Goal: Find specific page/section: Find specific page/section

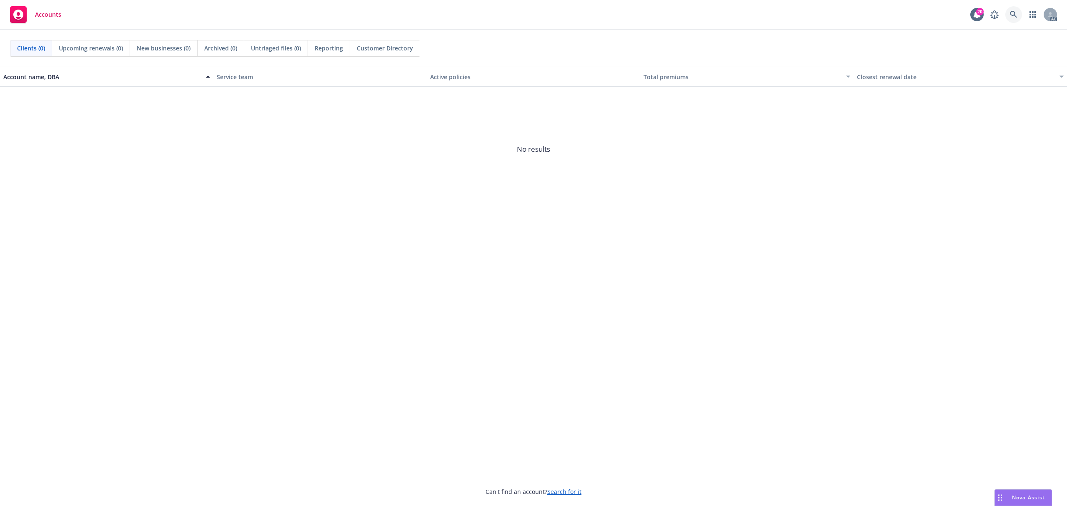
click at [1014, 11] on icon at bounding box center [1012, 14] width 7 height 7
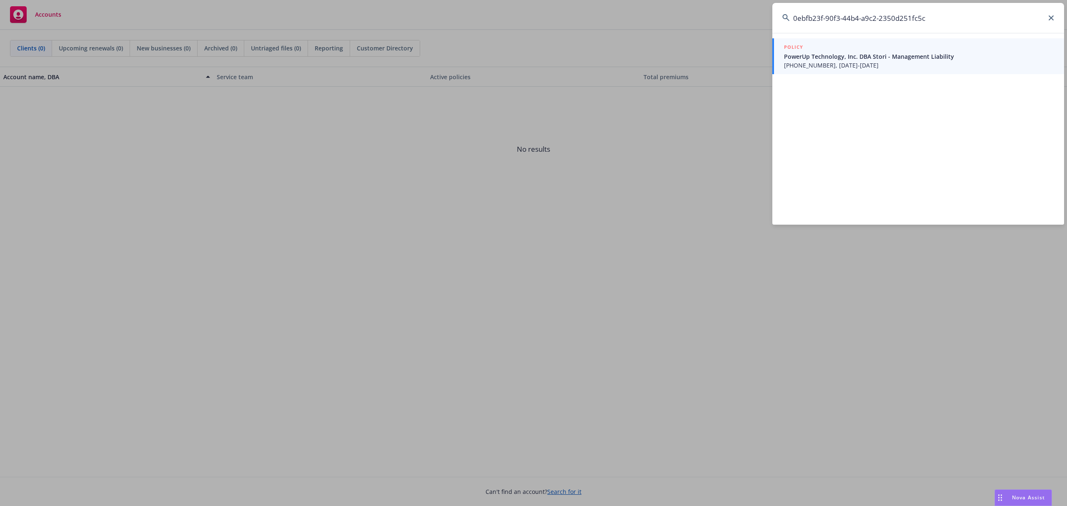
type input "0ebfb23f-90f3-44b4-a9c2-2350d251fc5c"
click at [878, 61] on span "[PHONE_NUMBER], [DATE]-[DATE]" at bounding box center [919, 65] width 270 height 9
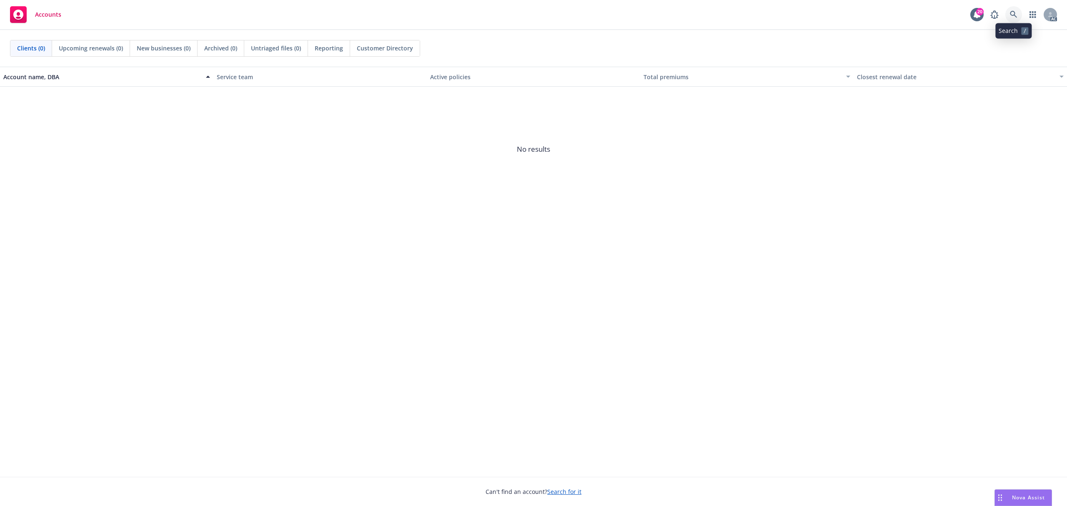
click at [1015, 14] on icon at bounding box center [1012, 14] width 7 height 7
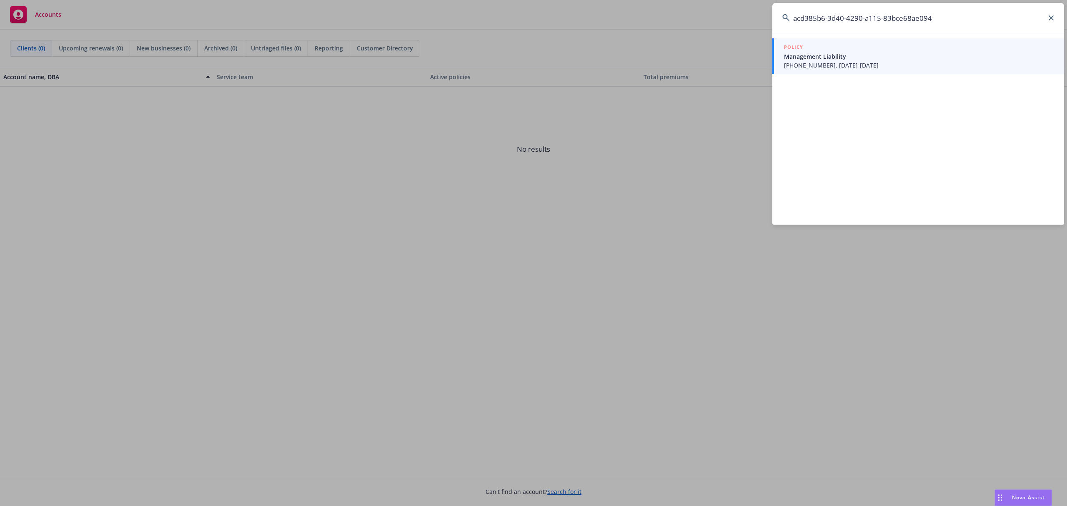
type input "acd385b6-3d40-4290-a115-83bce68ae094"
click at [875, 54] on span "Management Liability" at bounding box center [919, 56] width 270 height 9
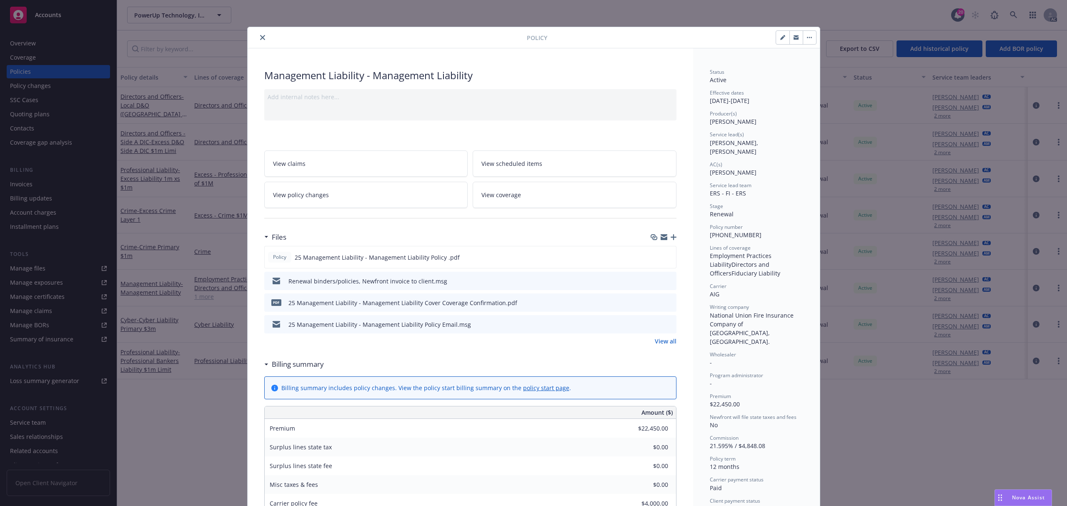
click at [257, 35] on button "close" at bounding box center [262, 37] width 10 height 10
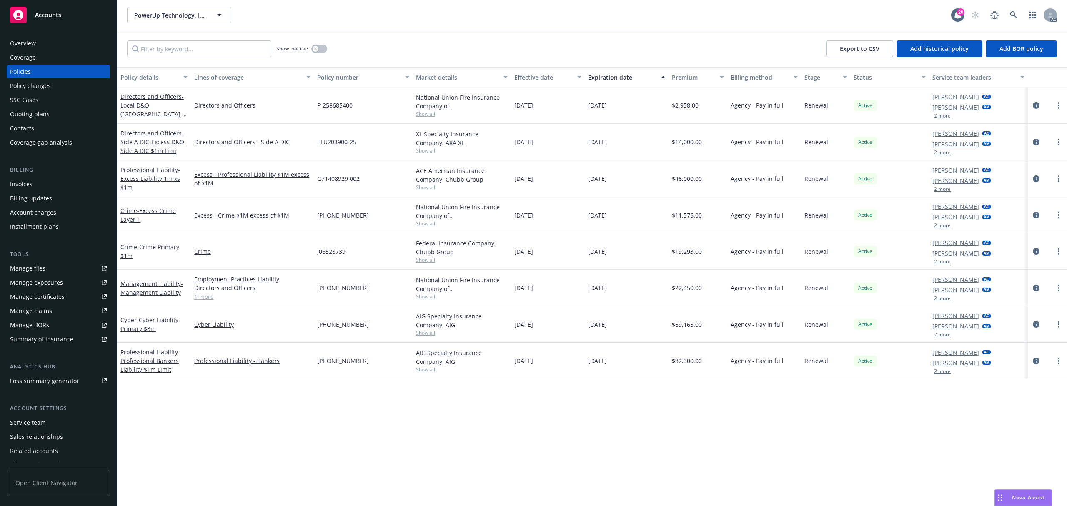
click at [42, 182] on div "Invoices" at bounding box center [58, 183] width 97 height 13
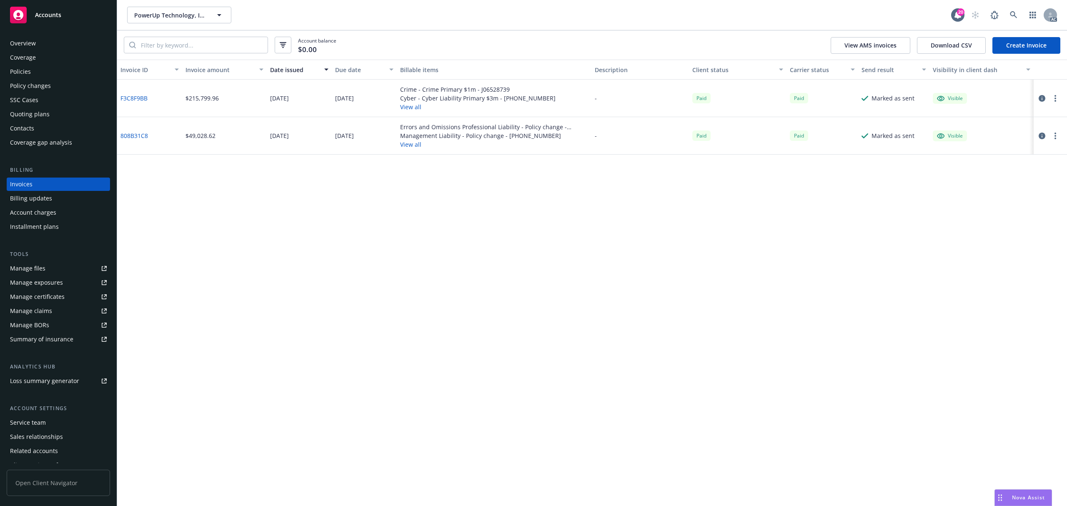
click at [384, 296] on div "Invoice ID Invoice amount Date issued Due date Billable items Description Clien…" at bounding box center [591, 283] width 949 height 446
click at [1040, 135] on icon "button" at bounding box center [1041, 135] width 7 height 7
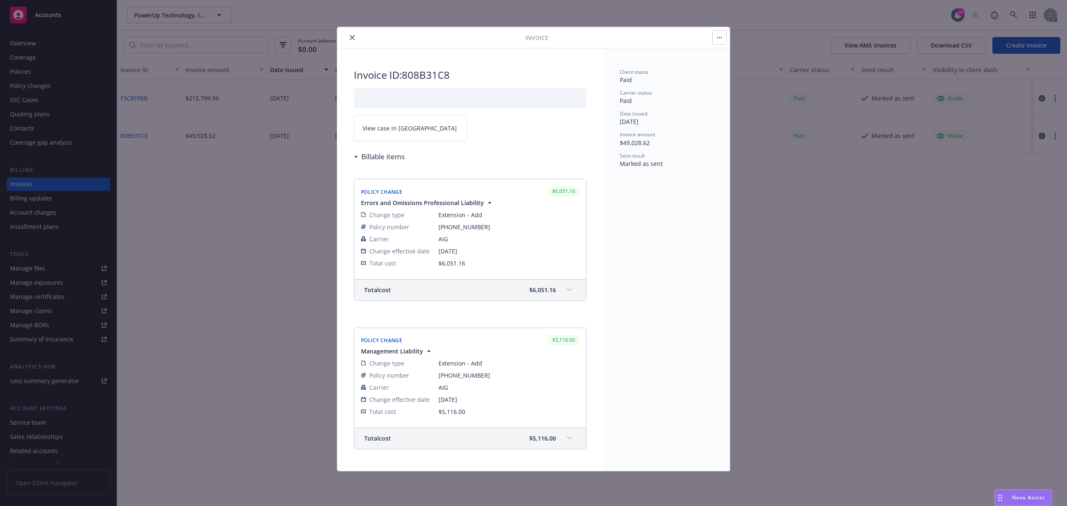
scroll to position [55, 0]
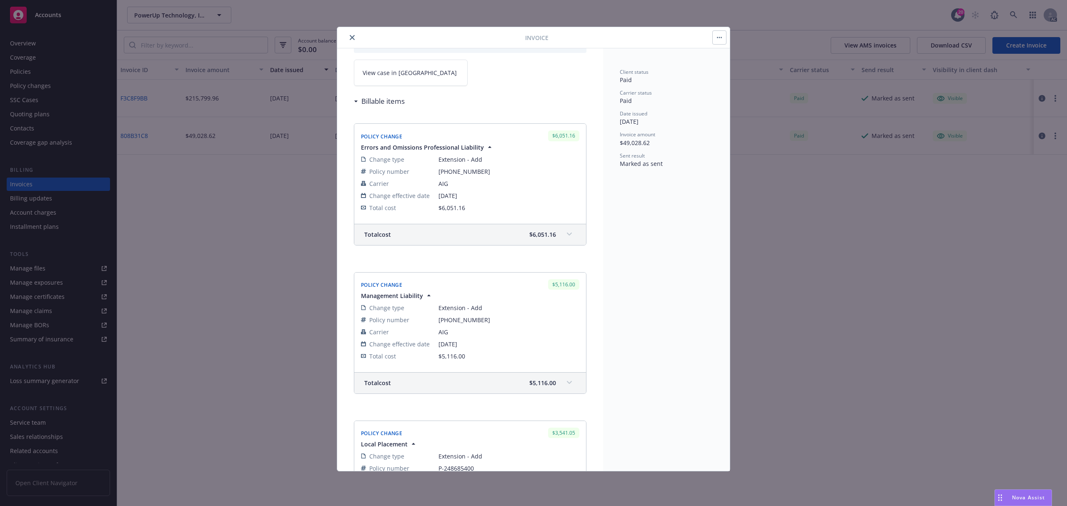
click at [352, 36] on icon "close" at bounding box center [352, 37] width 5 height 5
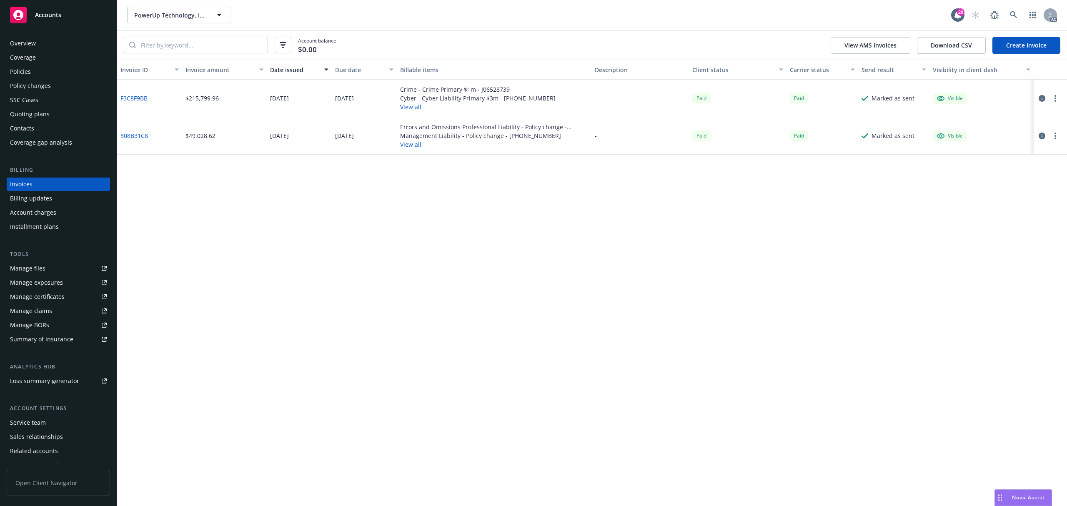
click at [31, 71] on div "Policies" at bounding box center [58, 71] width 97 height 13
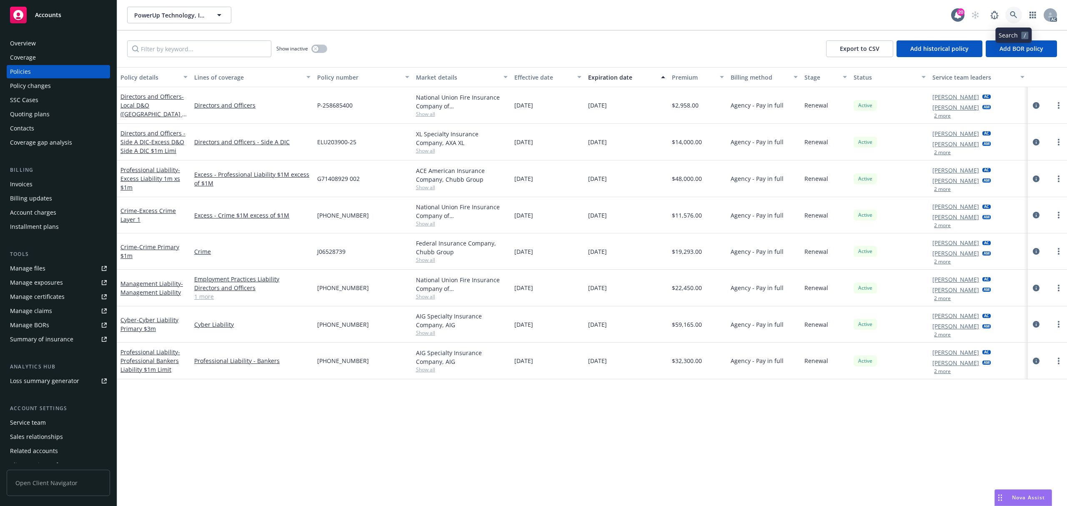
click at [1013, 12] on icon at bounding box center [1012, 14] width 7 height 7
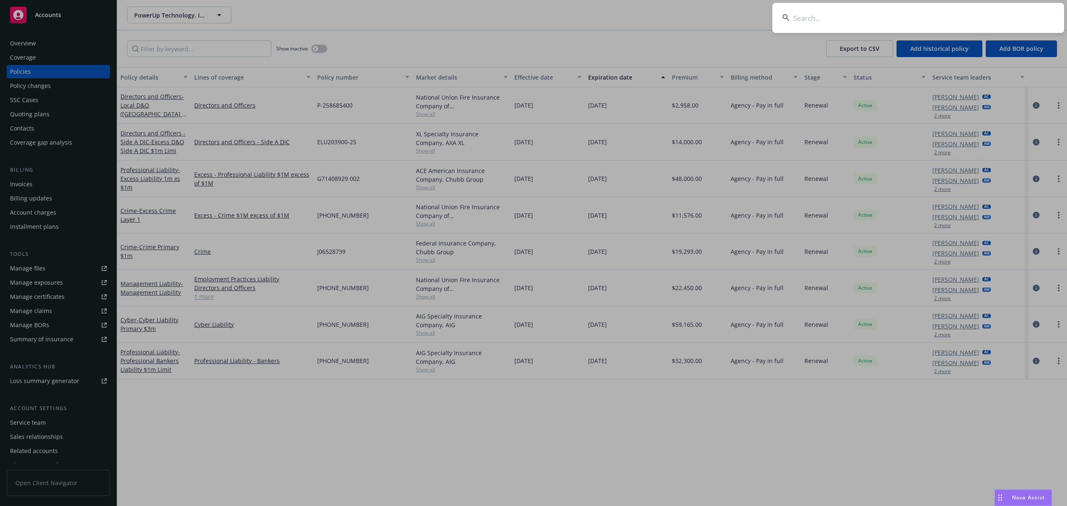
click at [906, 19] on input at bounding box center [918, 18] width 292 height 30
paste input "0ebfb23f-90f3-44b4-a9c2-2350d251fc5c"
type input "0ebfb23f-90f3-44b4-a9c2-2350d251fc5c"
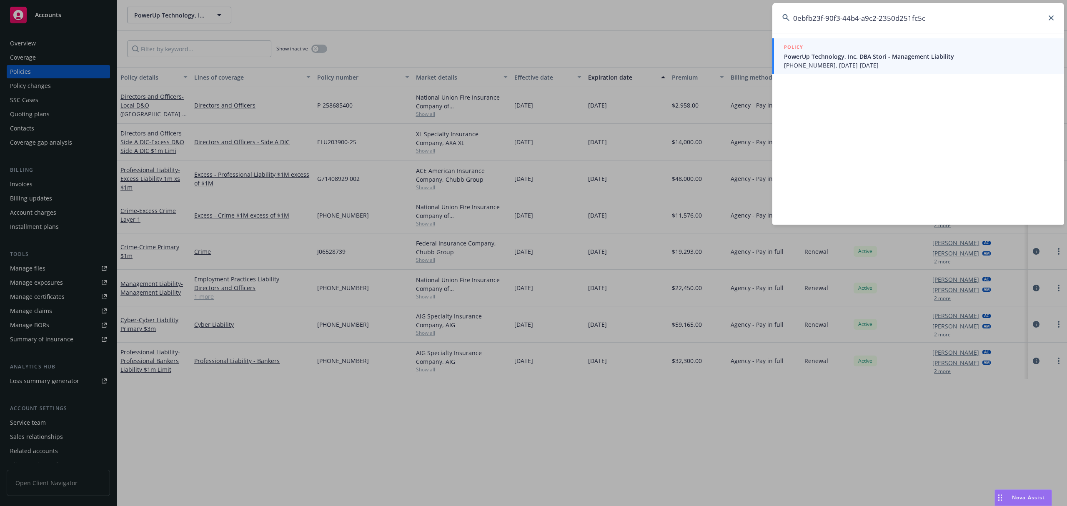
click at [864, 51] on div "POLICY" at bounding box center [919, 47] width 270 height 9
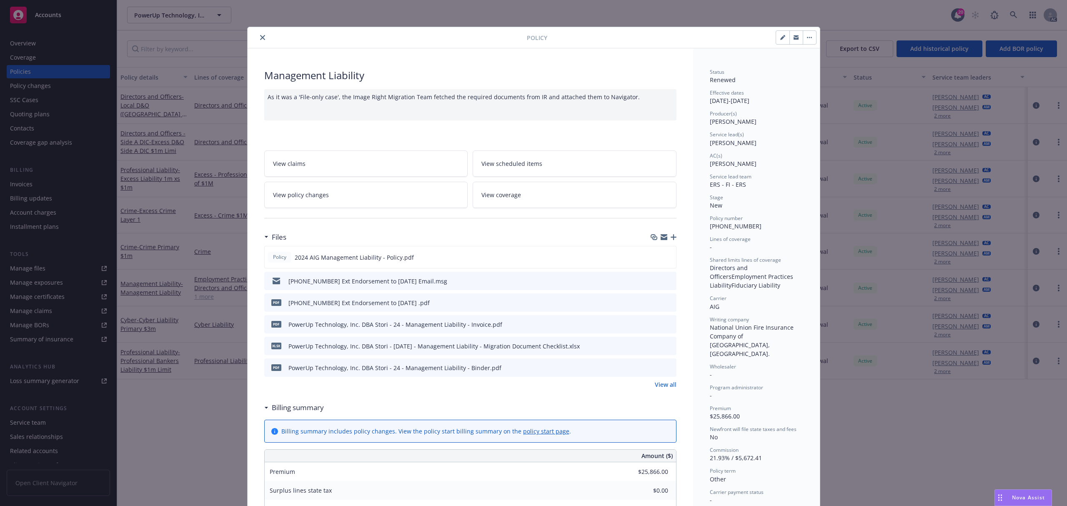
click at [262, 40] on button "close" at bounding box center [262, 37] width 10 height 10
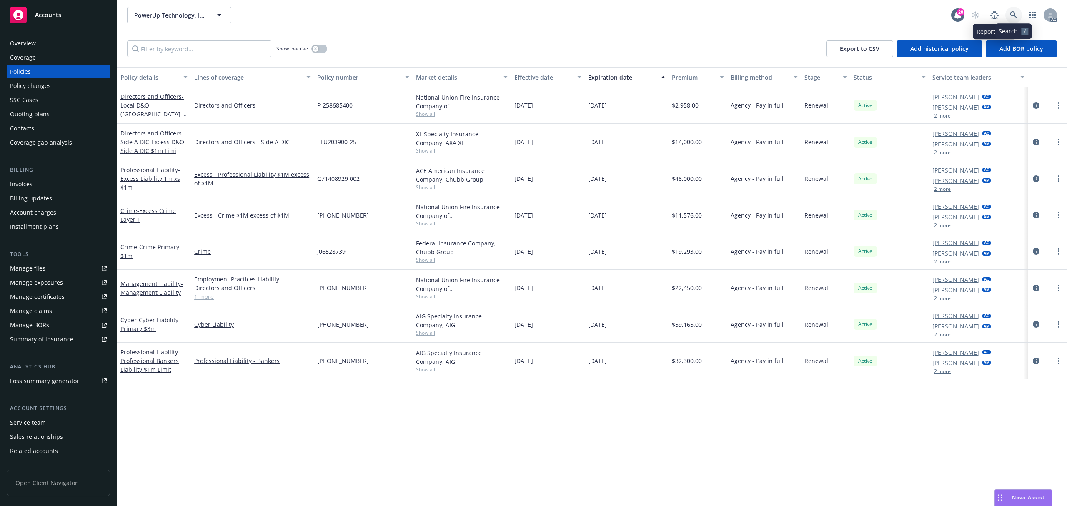
click at [1014, 14] on icon at bounding box center [1012, 14] width 7 height 7
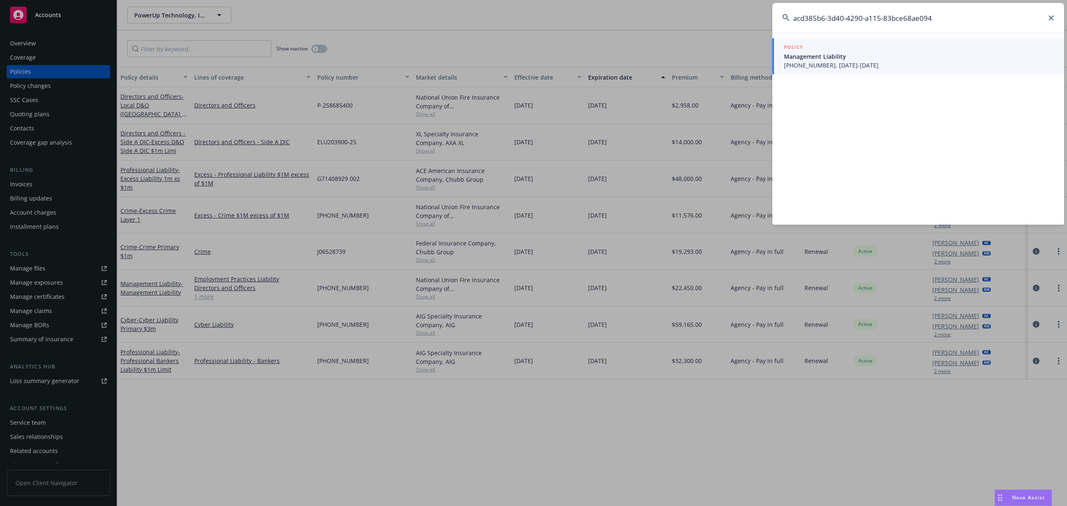
type input "acd385b6-3d40-4290-a115-83bce68ae094"
click at [901, 57] on span "Management Liability" at bounding box center [919, 56] width 270 height 9
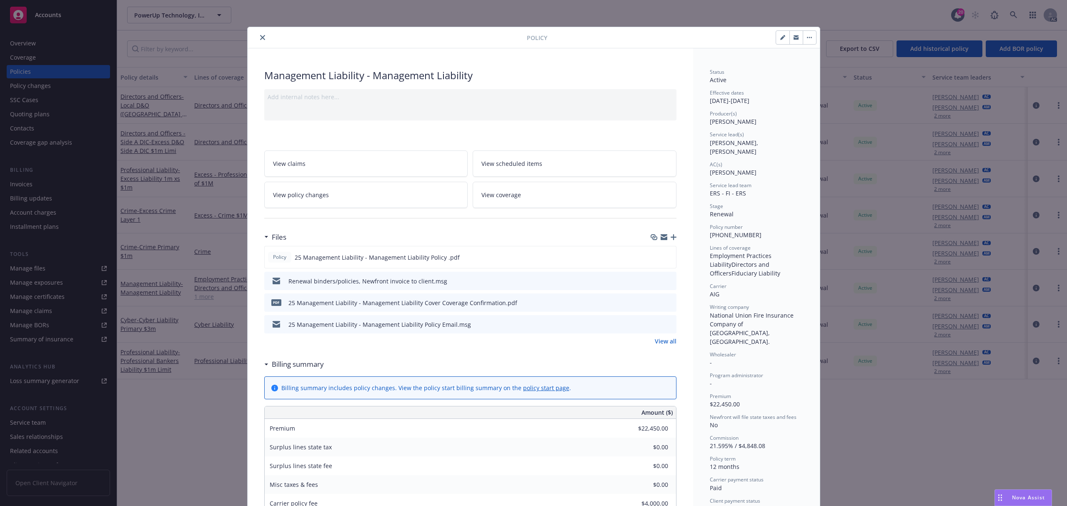
scroll to position [25, 0]
